Goal: Book appointment/travel/reservation

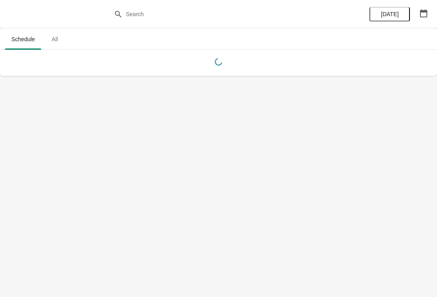
click at [420, 19] on button "button" at bounding box center [423, 13] width 15 height 15
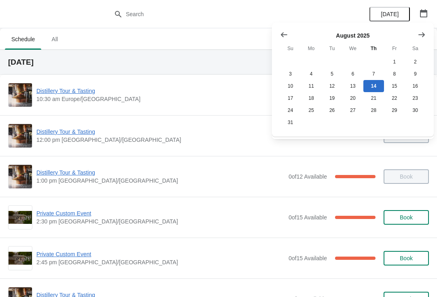
click at [414, 39] on button "Show next month, September 2025" at bounding box center [421, 35] width 15 height 15
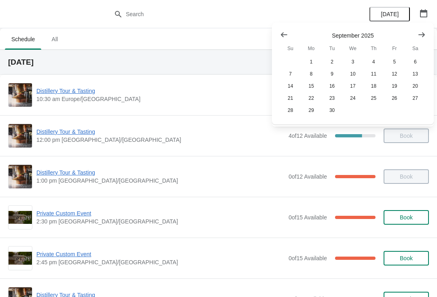
click at [423, 36] on icon "Show next month, October 2025" at bounding box center [422, 35] width 8 height 8
click at [377, 114] on button "30" at bounding box center [373, 110] width 21 height 12
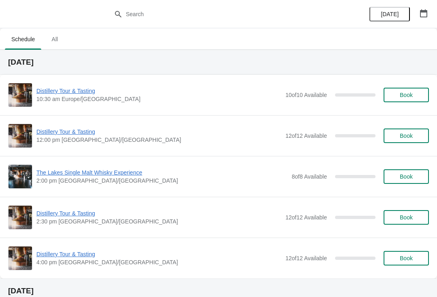
click at [122, 176] on span "The Lakes Single Malt Whisky Experience" at bounding box center [161, 173] width 251 height 8
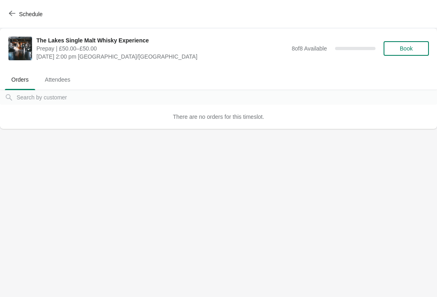
click at [413, 51] on span "Book" at bounding box center [406, 48] width 31 height 6
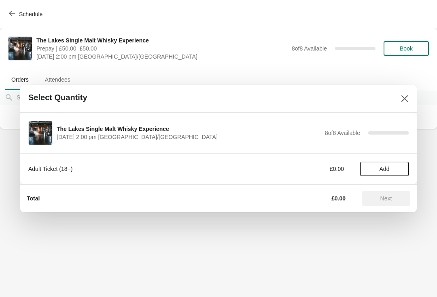
click at [403, 168] on button "Add" at bounding box center [384, 169] width 49 height 15
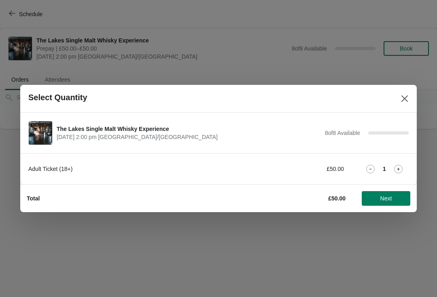
click at [401, 171] on icon at bounding box center [398, 169] width 8 height 8
click at [399, 172] on icon at bounding box center [398, 169] width 8 height 8
click at [399, 173] on icon at bounding box center [398, 169] width 8 height 8
click at [381, 201] on span "Next" at bounding box center [386, 198] width 12 height 6
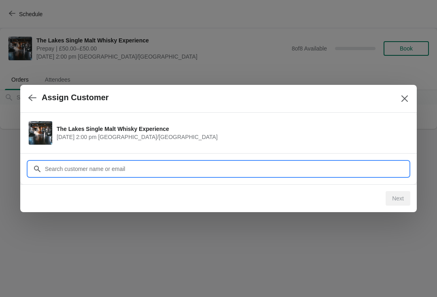
click at [169, 173] on input "Customer" at bounding box center [227, 169] width 364 height 15
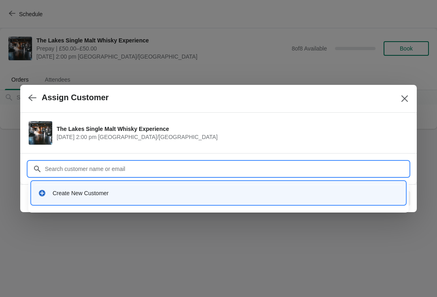
click at [84, 195] on div "Create New Customer" at bounding box center [226, 193] width 346 height 8
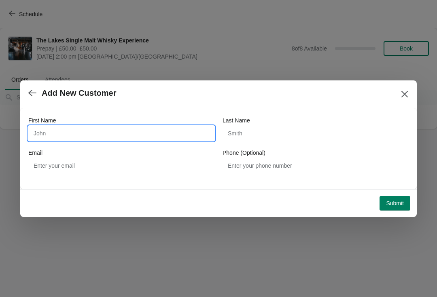
click at [93, 132] on input "First Name" at bounding box center [121, 133] width 186 height 15
type input "N"
type input "Venn"
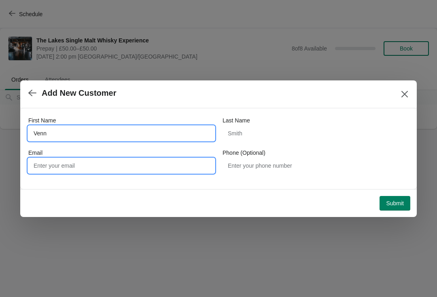
click at [97, 171] on input "Email" at bounding box center [121, 166] width 186 height 15
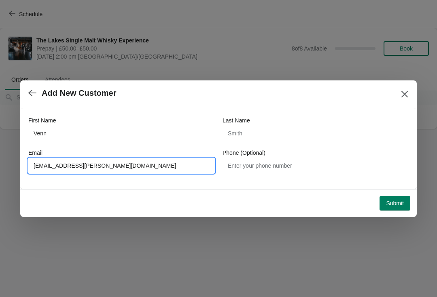
type input "[EMAIL_ADDRESS][PERSON_NAME][DOMAIN_NAME]"
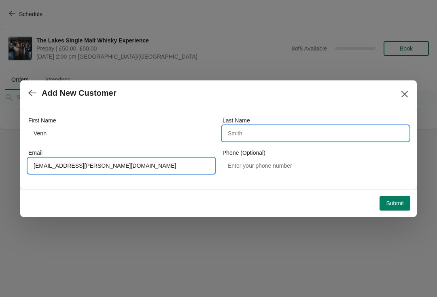
click at [278, 134] on input "Last Name" at bounding box center [316, 133] width 186 height 15
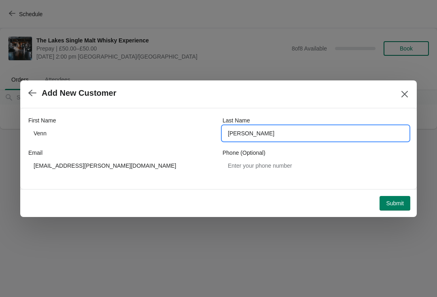
type input "[PERSON_NAME]"
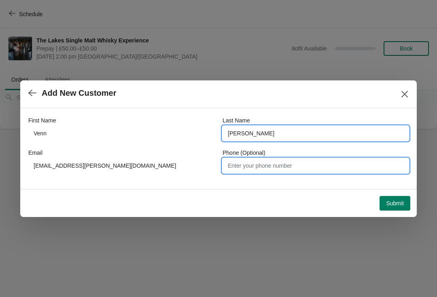
click at [264, 171] on input "Phone (Optional)" at bounding box center [316, 166] width 186 height 15
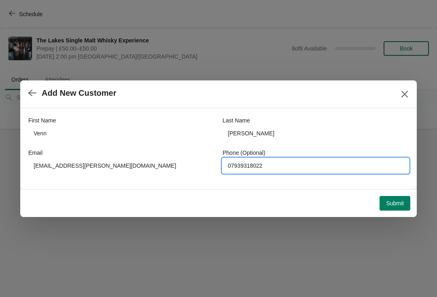
type input "07939318022"
click at [399, 204] on span "Submit" at bounding box center [395, 203] width 18 height 6
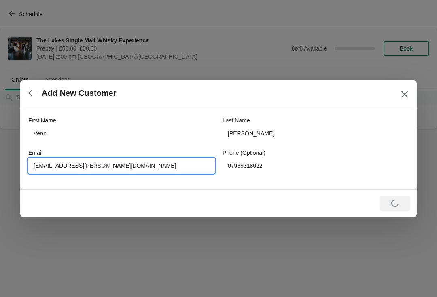
click at [46, 165] on input "[EMAIL_ADDRESS][PERSON_NAME][DOMAIN_NAME]" at bounding box center [121, 166] width 186 height 15
type input "[EMAIL_ADDRESS][PERSON_NAME][DOMAIN_NAME]"
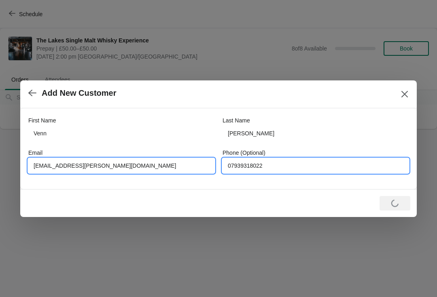
click at [295, 170] on input "07939318022" at bounding box center [316, 166] width 186 height 15
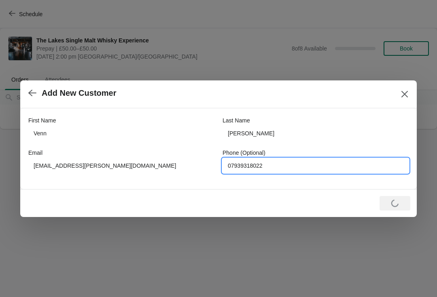
click at [401, 91] on icon "Close" at bounding box center [405, 94] width 8 height 8
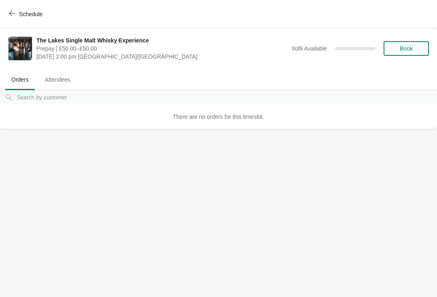
click at [399, 38] on div "The Lakes Single Malt Whisky Experience Prepay | £50.00–£50.00 [DATE] 2:00 pm […" at bounding box center [232, 48] width 392 height 24
click at [401, 46] on span "Book" at bounding box center [406, 48] width 13 height 6
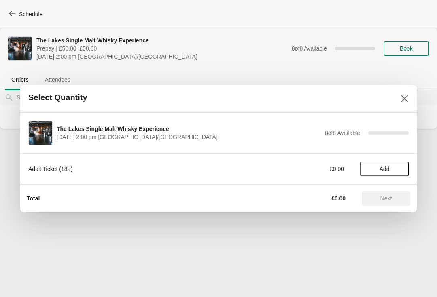
click at [383, 165] on button "Add" at bounding box center [384, 169] width 49 height 15
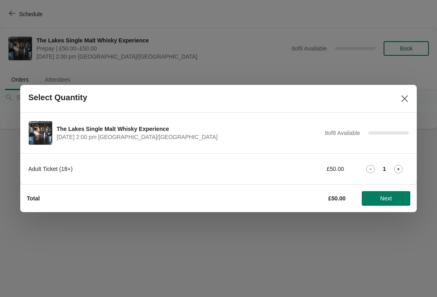
click at [397, 169] on icon at bounding box center [398, 169] width 8 height 8
click at [401, 168] on icon at bounding box center [398, 169] width 8 height 8
click at [404, 167] on div "3" at bounding box center [384, 169] width 49 height 8
click at [397, 172] on icon at bounding box center [398, 169] width 8 height 8
click at [384, 201] on span "Next" at bounding box center [386, 198] width 12 height 6
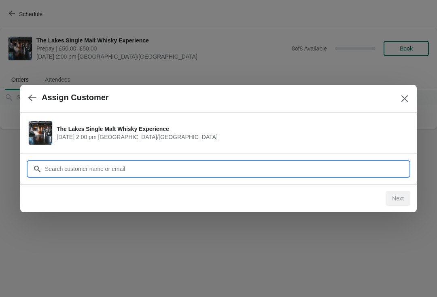
click at [251, 168] on input "Customer" at bounding box center [227, 169] width 364 height 15
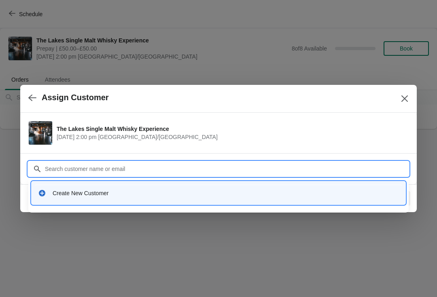
click at [82, 195] on div "Create New Customer" at bounding box center [226, 193] width 346 height 8
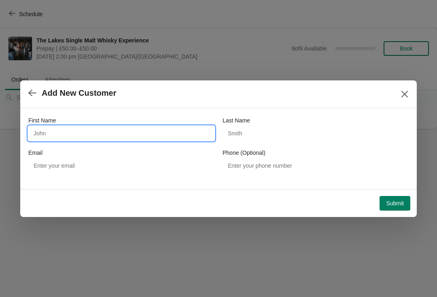
click at [102, 127] on input "First Name" at bounding box center [121, 133] width 186 height 15
type input "Venn"
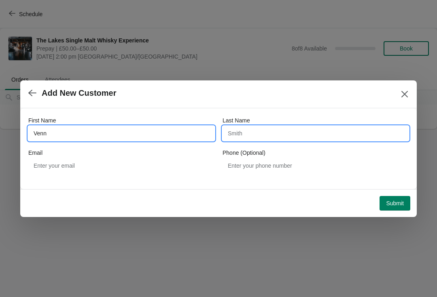
click at [301, 135] on input "Last Name" at bounding box center [316, 133] width 186 height 15
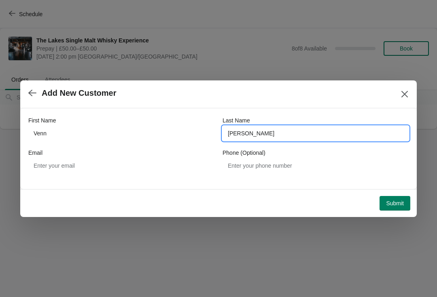
type input "[PERSON_NAME]"
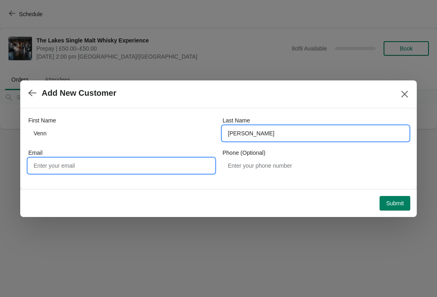
click at [103, 166] on input "Email" at bounding box center [121, 166] width 186 height 15
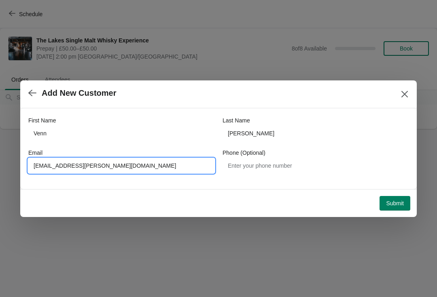
type input "[EMAIL_ADDRESS][PERSON_NAME][DOMAIN_NAME]"
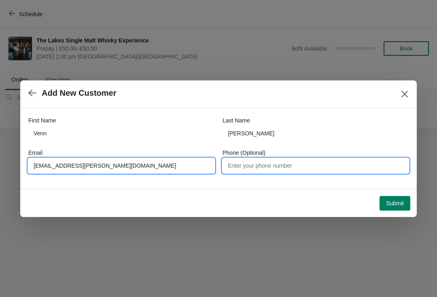
click at [239, 160] on input "Phone (Optional)" at bounding box center [316, 166] width 186 height 15
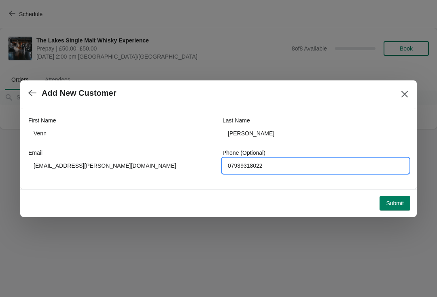
type input "07939318022"
click at [398, 201] on span "Submit" at bounding box center [395, 203] width 18 height 6
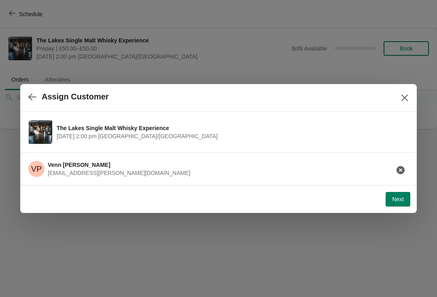
click at [399, 204] on button "Next" at bounding box center [398, 199] width 25 height 15
